Goal: Task Accomplishment & Management: Complete application form

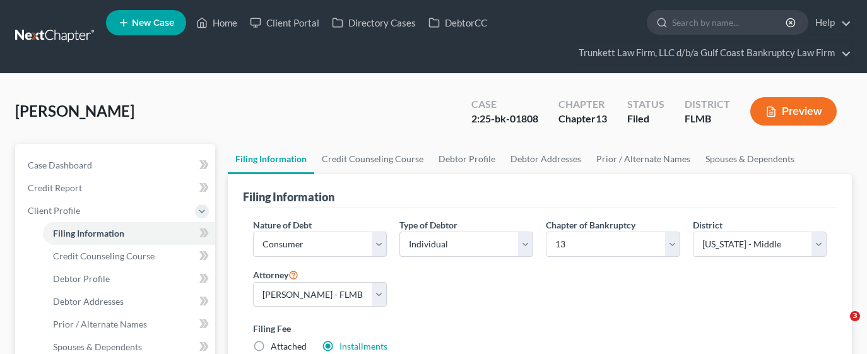
select select "1"
select select "0"
select select "3"
select select "15"
select select "0"
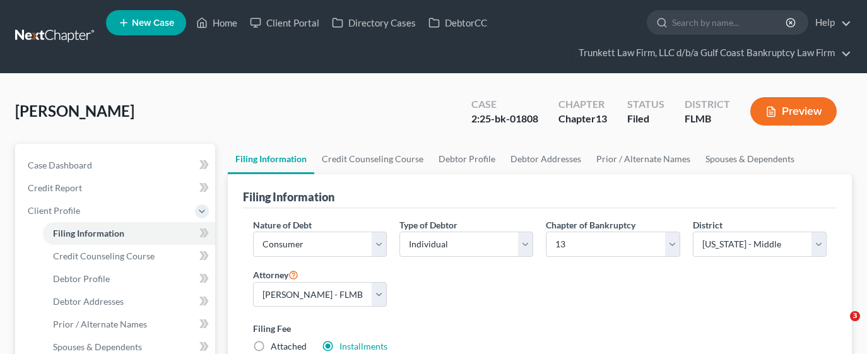
select select "9"
click at [218, 19] on link "Home" at bounding box center [217, 22] width 54 height 23
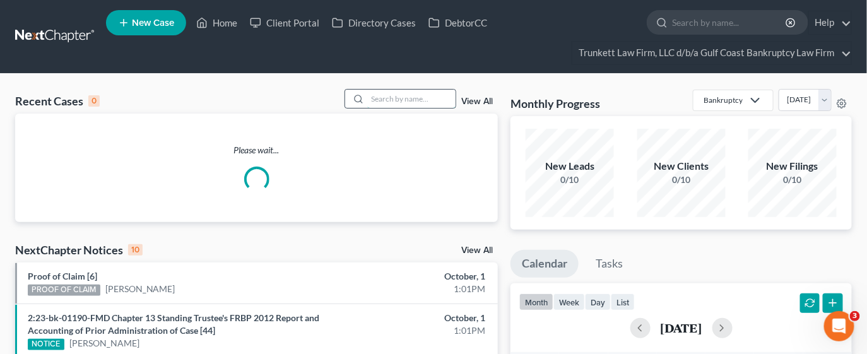
click at [401, 97] on input "search" at bounding box center [411, 99] width 88 height 18
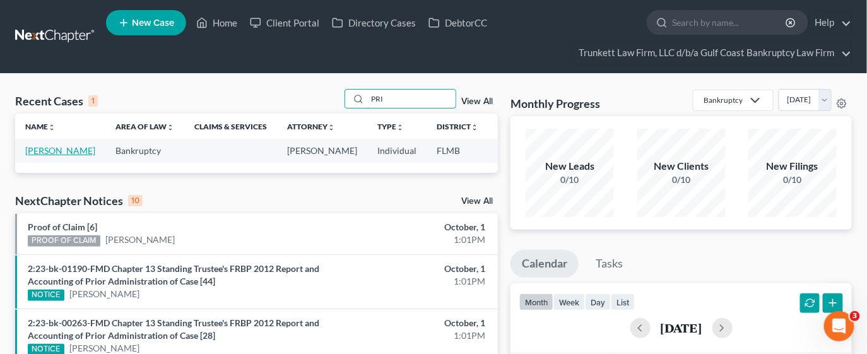
type input "PRI"
click at [39, 156] on link "[PERSON_NAME]" at bounding box center [60, 150] width 70 height 11
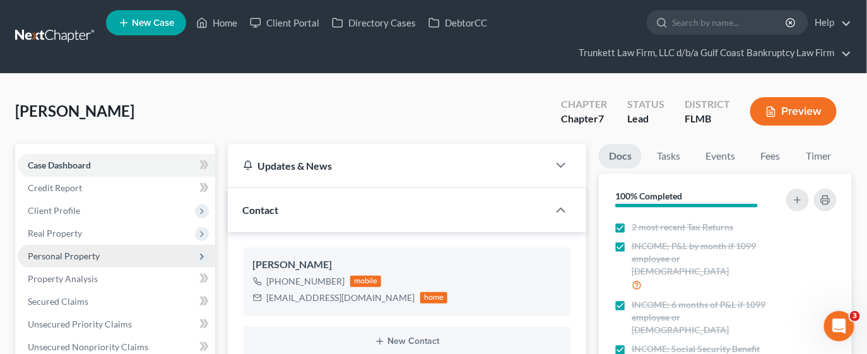
click at [56, 257] on span "Personal Property" at bounding box center [64, 256] width 72 height 11
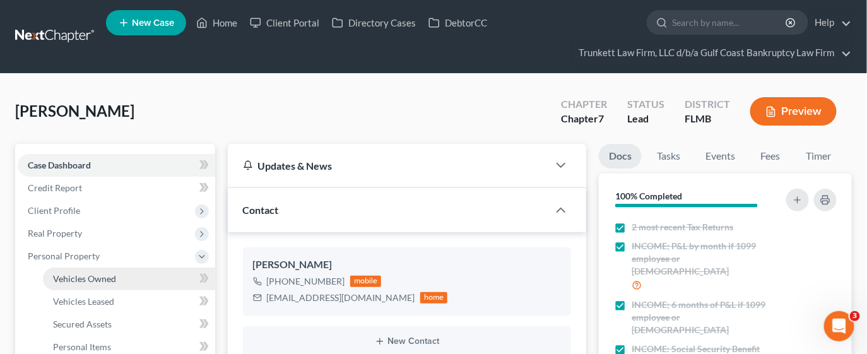
click at [71, 278] on span "Vehicles Owned" at bounding box center [84, 278] width 63 height 11
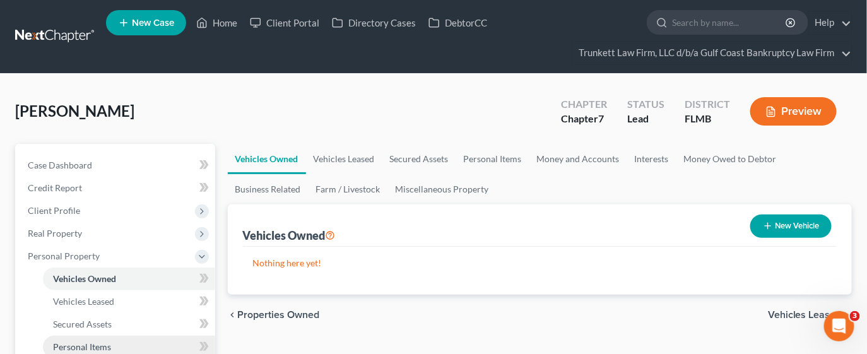
click at [101, 342] on span "Personal Items" at bounding box center [82, 347] width 58 height 11
